Goal: Check status: Check status

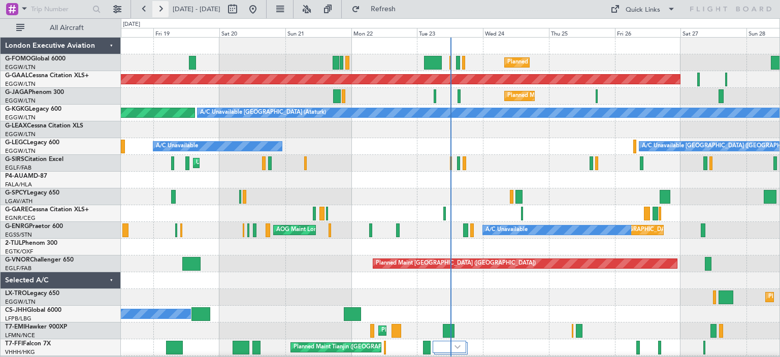
click at [160, 10] on button at bounding box center [160, 9] width 16 height 16
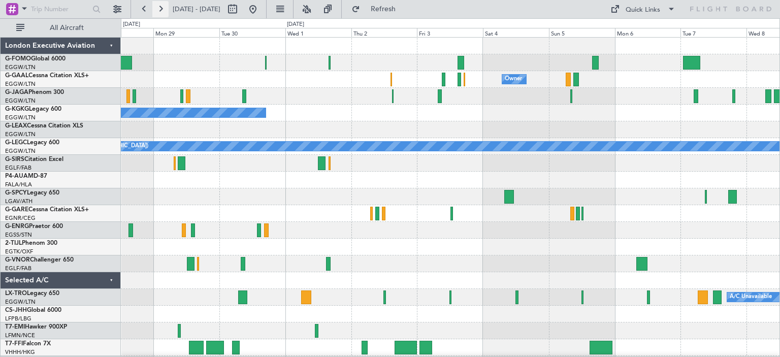
click at [159, 10] on button at bounding box center [160, 9] width 16 height 16
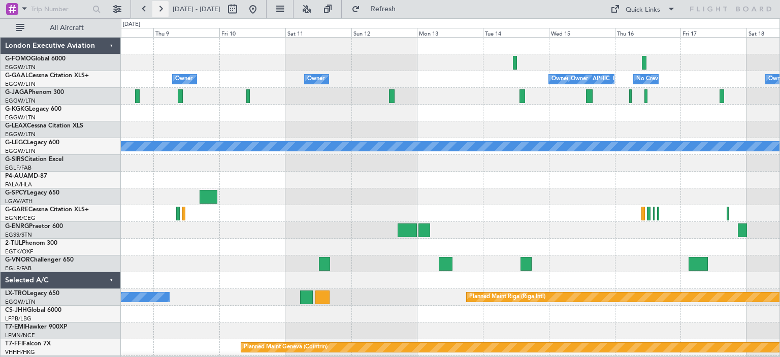
click at [159, 10] on button at bounding box center [160, 9] width 16 height 16
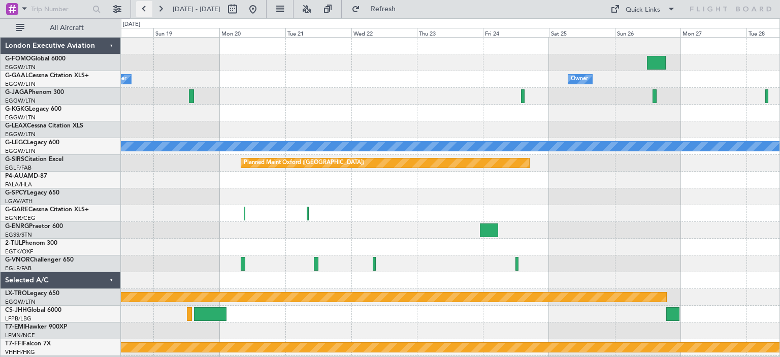
click at [149, 9] on button at bounding box center [144, 9] width 16 height 16
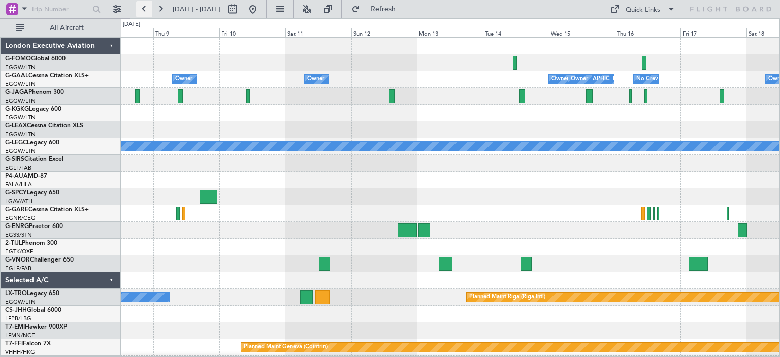
click at [149, 9] on button at bounding box center [144, 9] width 16 height 16
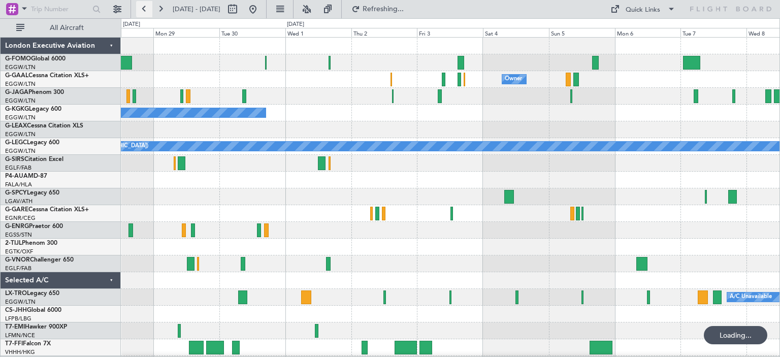
click at [149, 9] on button at bounding box center [144, 9] width 16 height 16
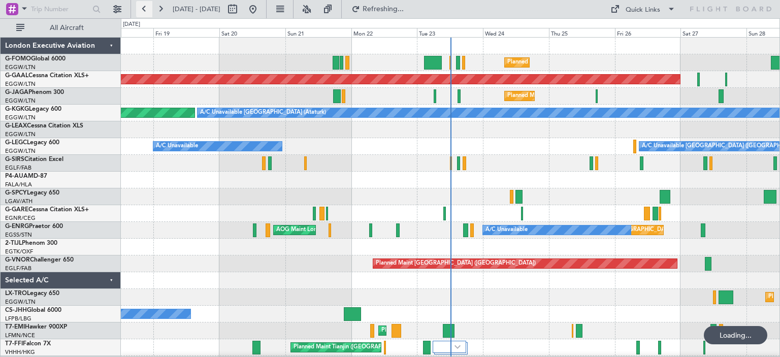
click at [149, 9] on button at bounding box center [144, 9] width 16 height 16
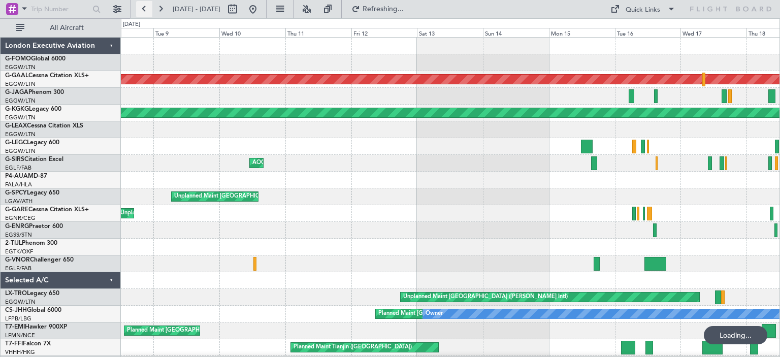
click at [149, 9] on button at bounding box center [144, 9] width 16 height 16
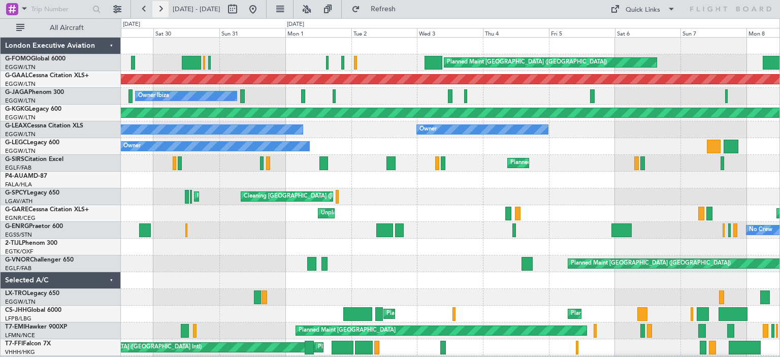
click at [161, 14] on button at bounding box center [160, 9] width 16 height 16
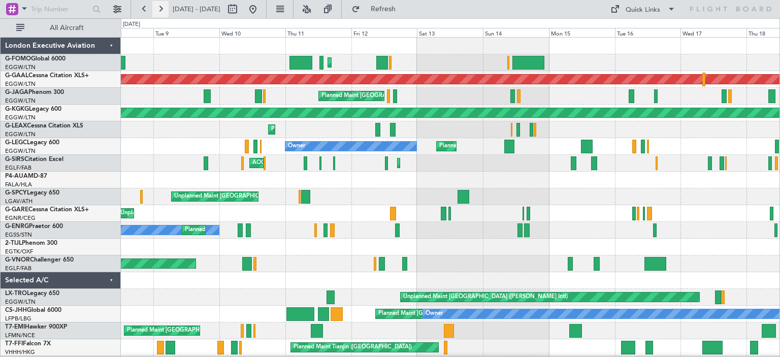
click at [161, 14] on button at bounding box center [160, 9] width 16 height 16
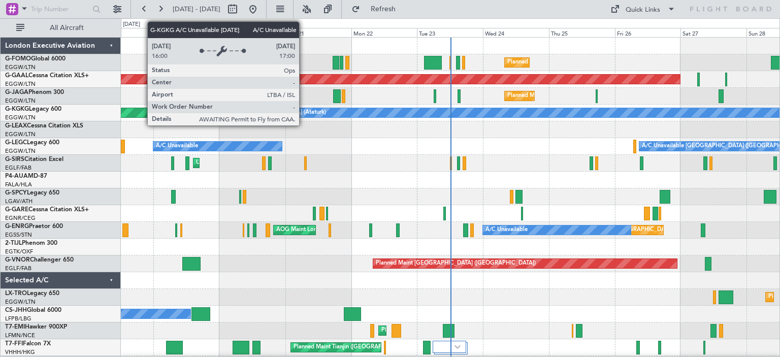
click at [304, 112] on div "A/C Unavailable [GEOGRAPHIC_DATA] (Ataturk)" at bounding box center [561, 112] width 727 height 9
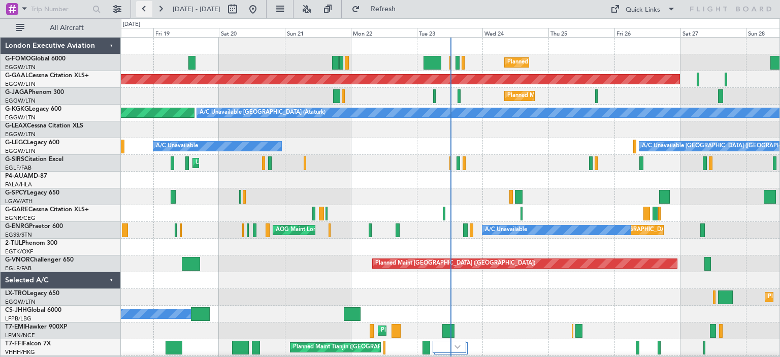
click at [145, 9] on button at bounding box center [144, 9] width 16 height 16
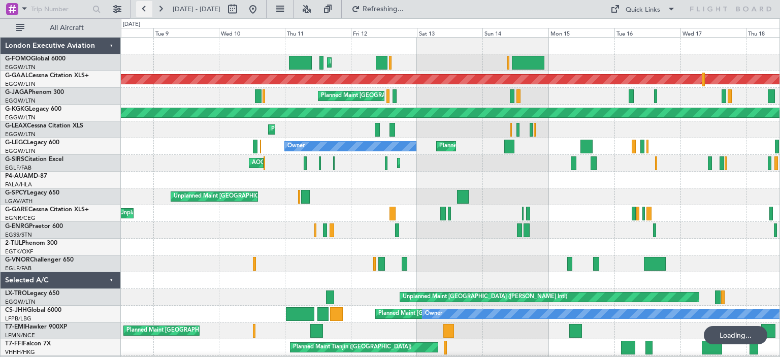
click at [145, 9] on button at bounding box center [144, 9] width 16 height 16
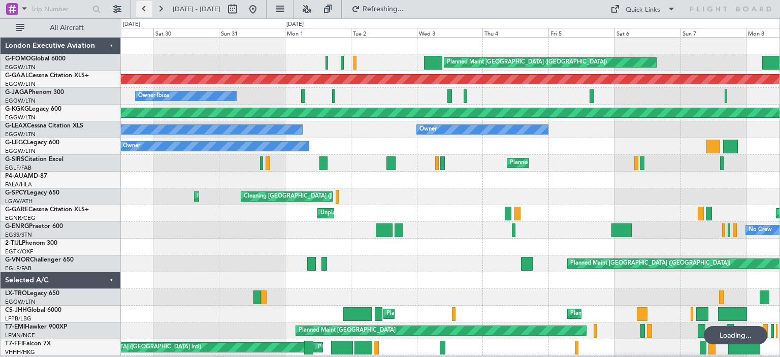
click at [145, 9] on button at bounding box center [144, 9] width 16 height 16
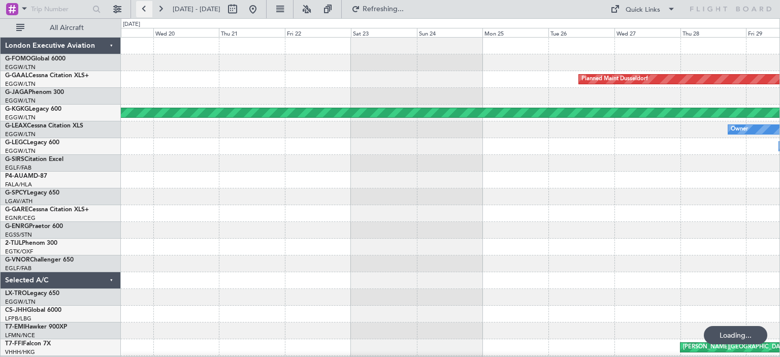
click at [145, 9] on button at bounding box center [144, 9] width 16 height 16
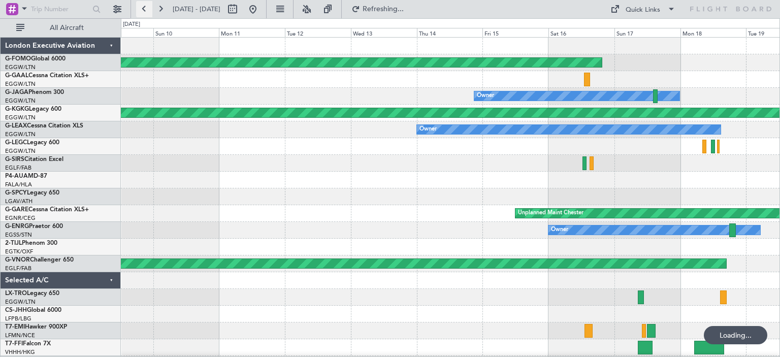
click at [145, 9] on button at bounding box center [144, 9] width 16 height 16
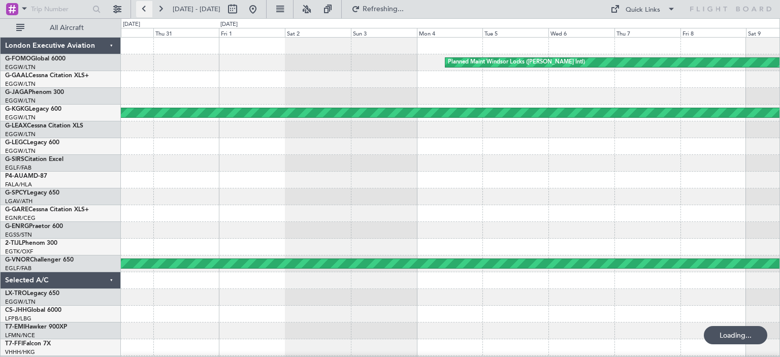
click at [145, 9] on button at bounding box center [144, 9] width 16 height 16
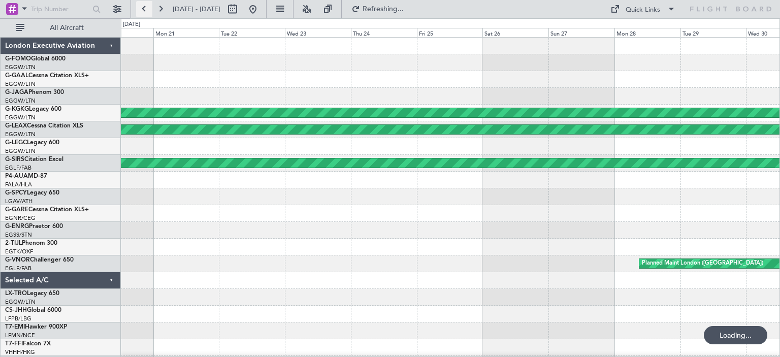
click at [145, 9] on button at bounding box center [144, 9] width 16 height 16
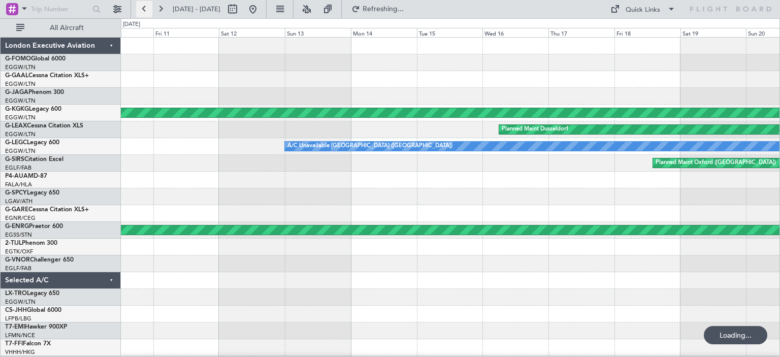
click at [145, 9] on button at bounding box center [144, 9] width 16 height 16
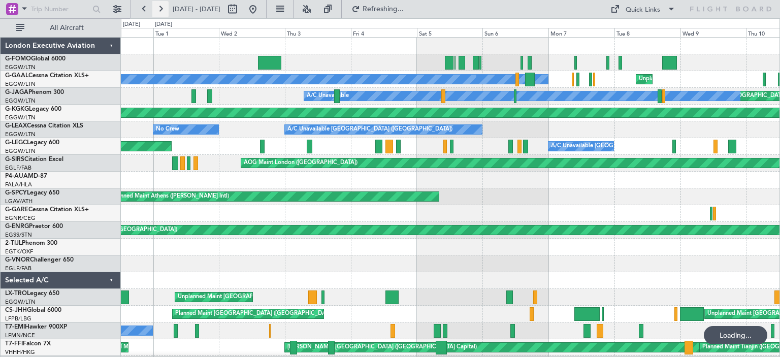
click at [160, 9] on button at bounding box center [160, 9] width 16 height 16
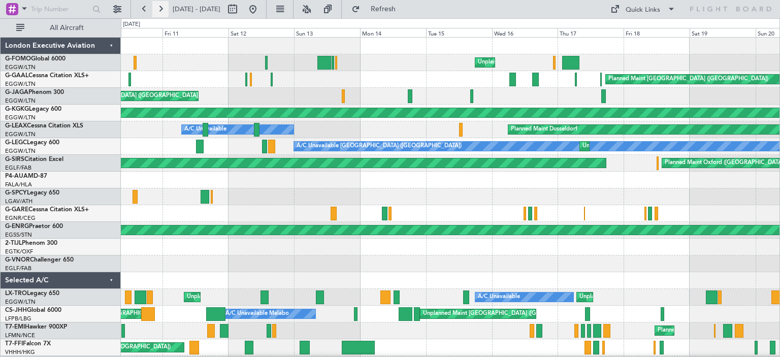
click at [160, 9] on button at bounding box center [160, 9] width 16 height 16
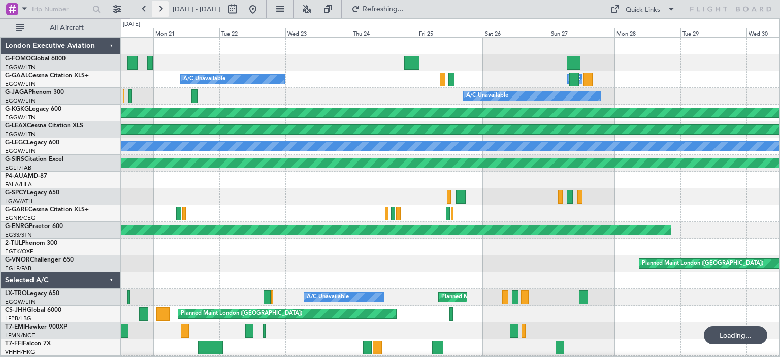
click at [160, 9] on button at bounding box center [160, 9] width 16 height 16
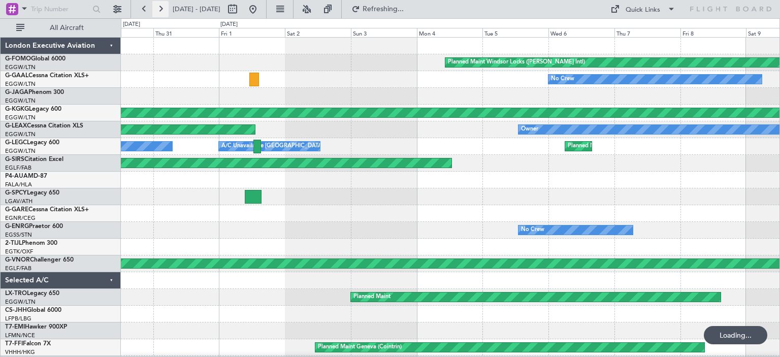
click at [160, 9] on button at bounding box center [160, 9] width 16 height 16
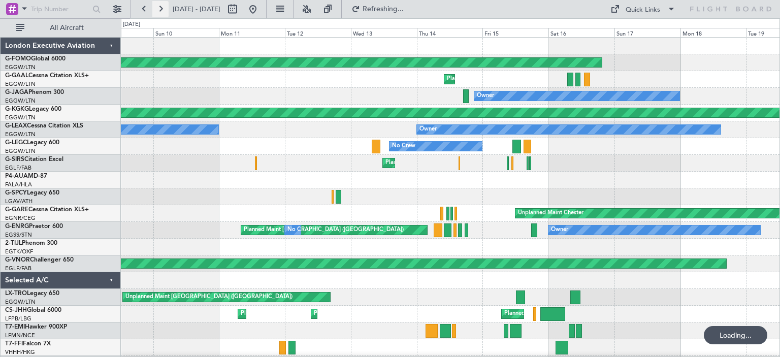
click at [160, 9] on button at bounding box center [160, 9] width 16 height 16
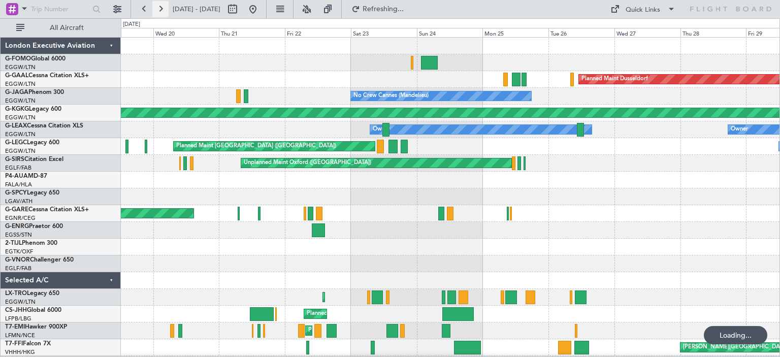
click at [160, 9] on button at bounding box center [160, 9] width 16 height 16
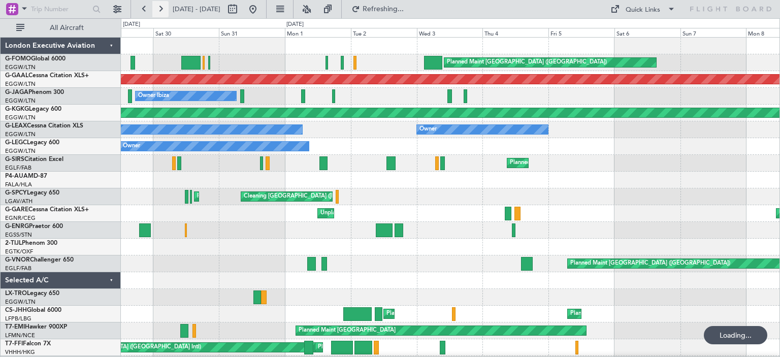
click at [160, 9] on button at bounding box center [160, 9] width 16 height 16
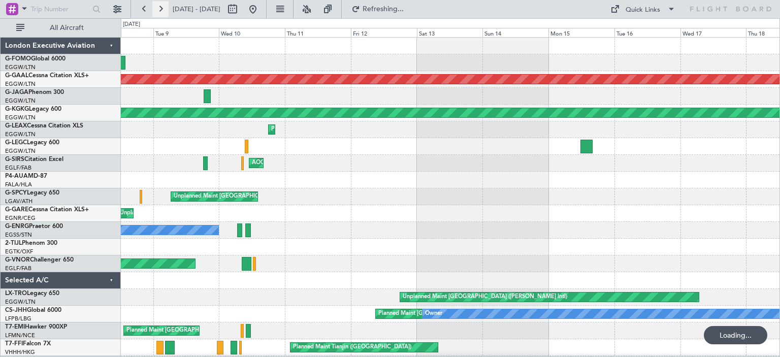
click at [160, 9] on button at bounding box center [160, 9] width 16 height 16
